Goal: Check status: Check status

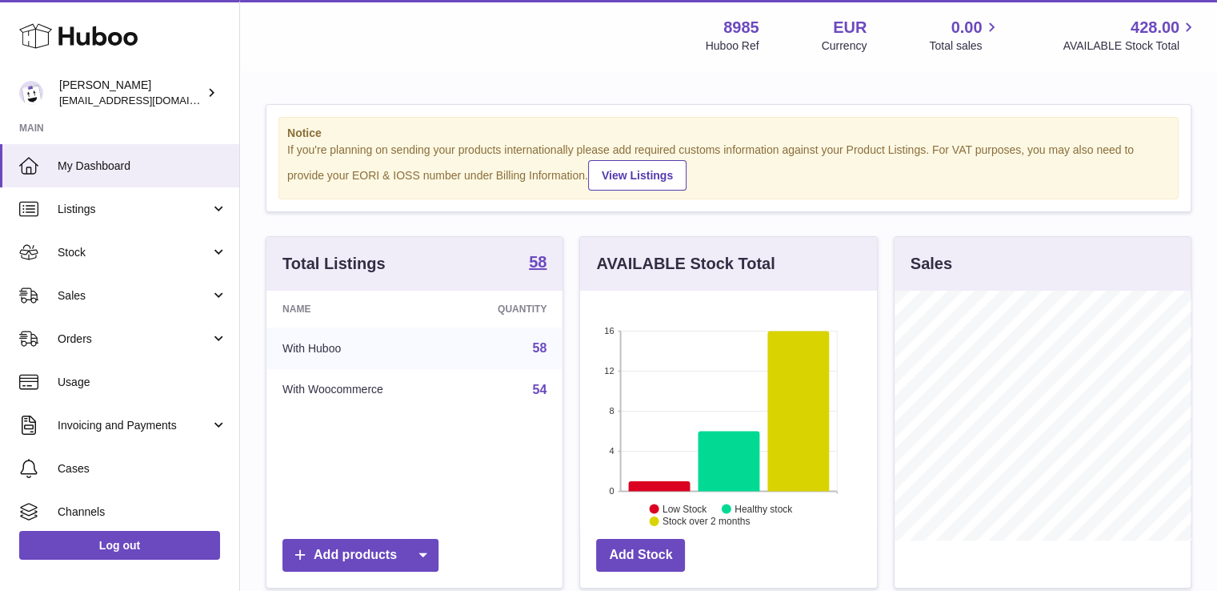
scroll to position [250, 297]
click at [80, 293] on span "Sales" at bounding box center [134, 295] width 153 height 15
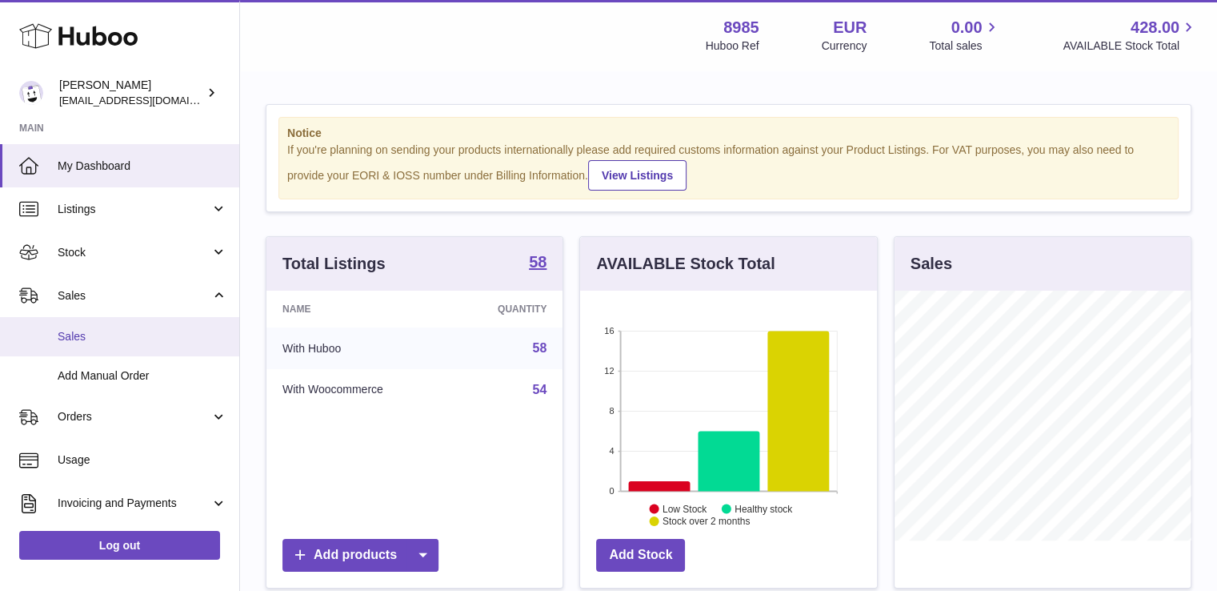
click at [84, 334] on span "Sales" at bounding box center [143, 336] width 170 height 15
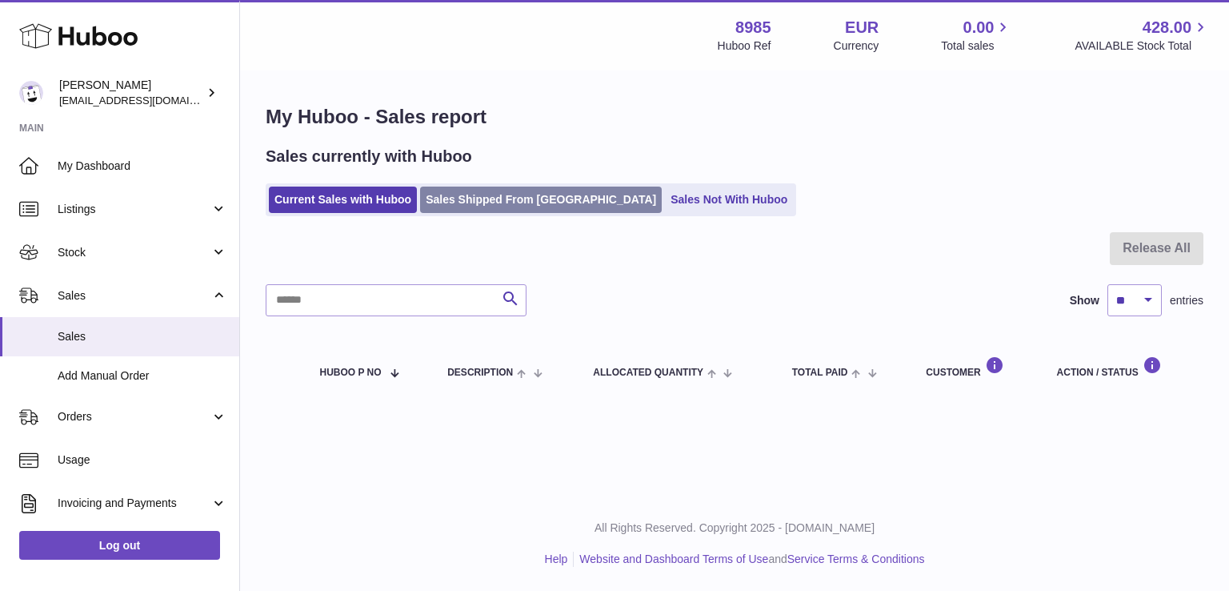
click at [531, 198] on link "Sales Shipped From [GEOGRAPHIC_DATA]" at bounding box center [541, 199] width 242 height 26
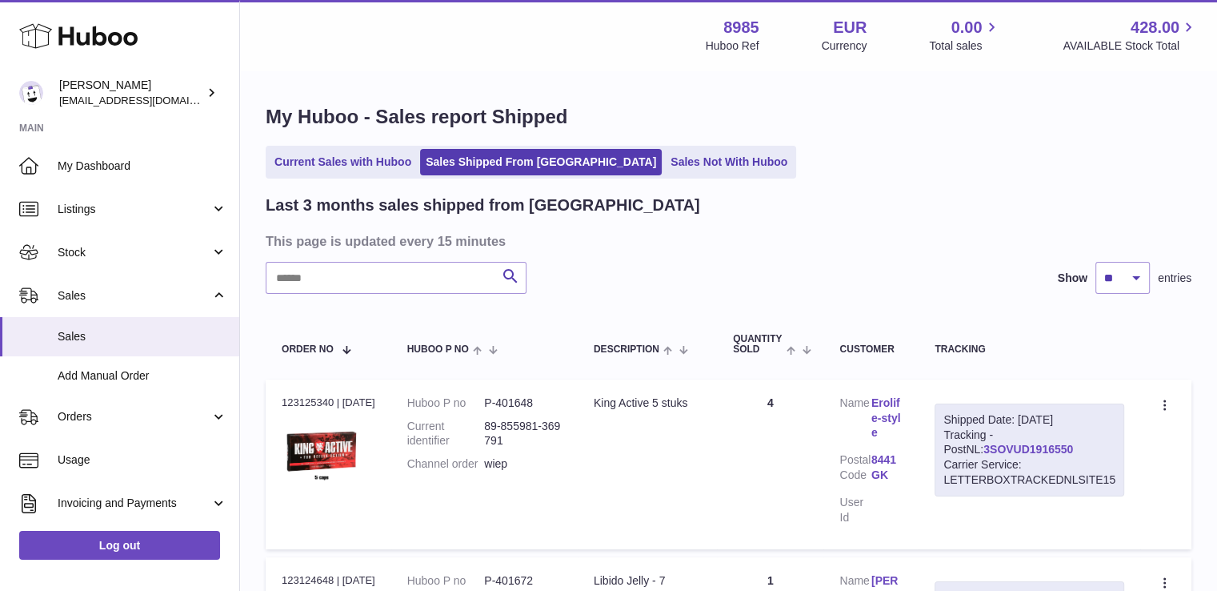
click at [995, 444] on link "3SOVUD1916550" at bounding box center [1028, 448] width 90 height 13
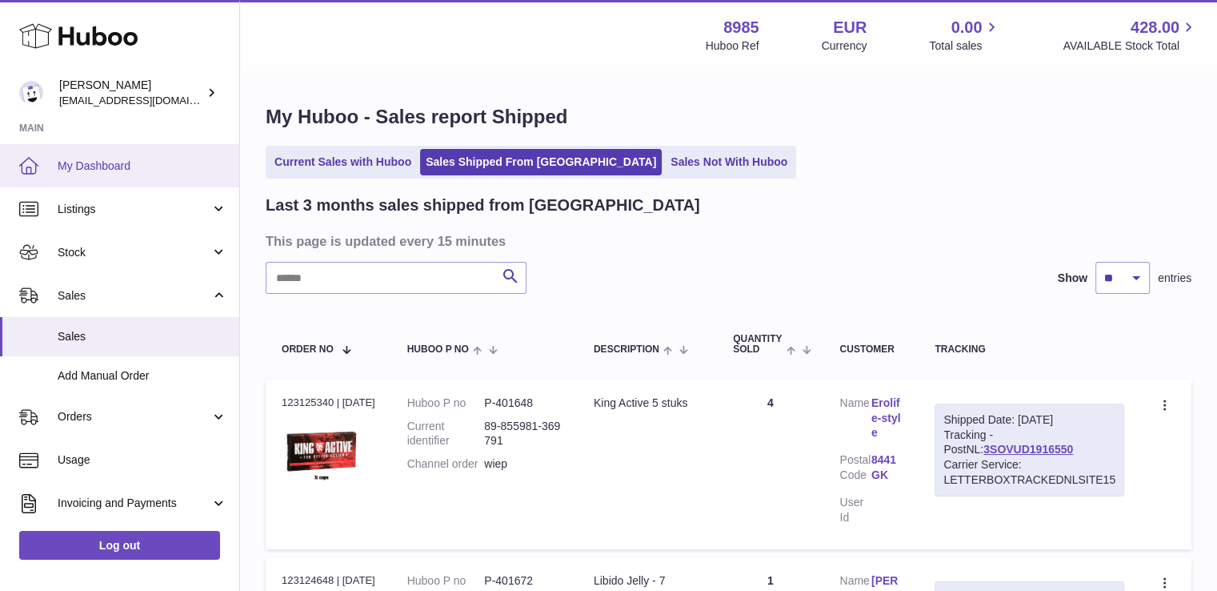
click at [115, 162] on span "My Dashboard" at bounding box center [143, 165] width 170 height 15
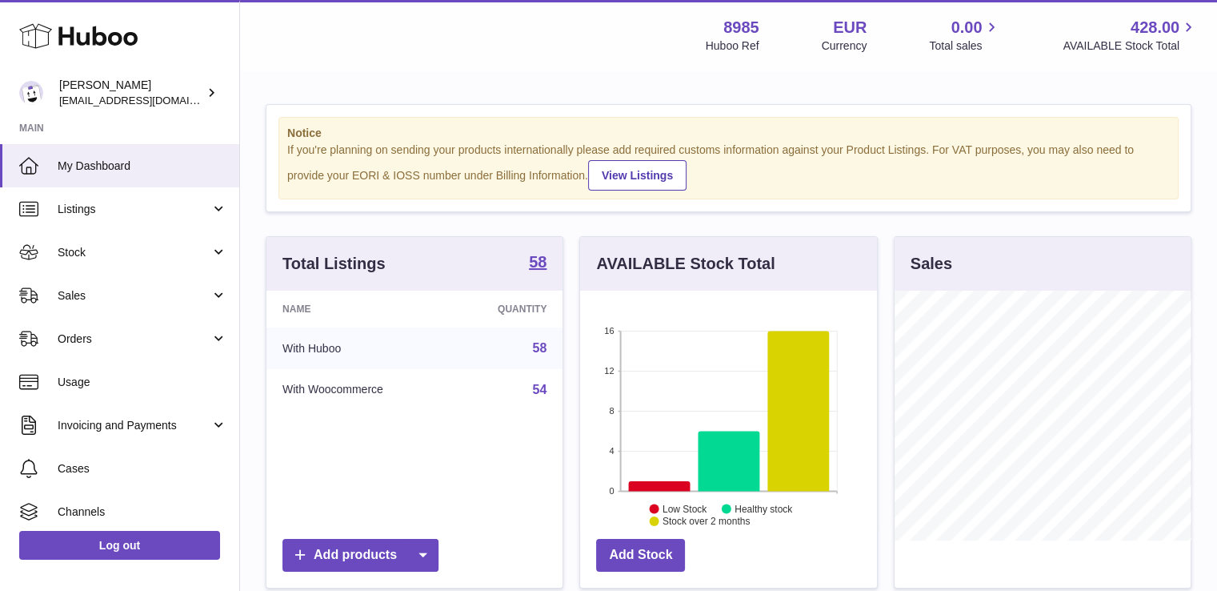
scroll to position [250, 297]
